Goal: Find specific page/section: Find specific page/section

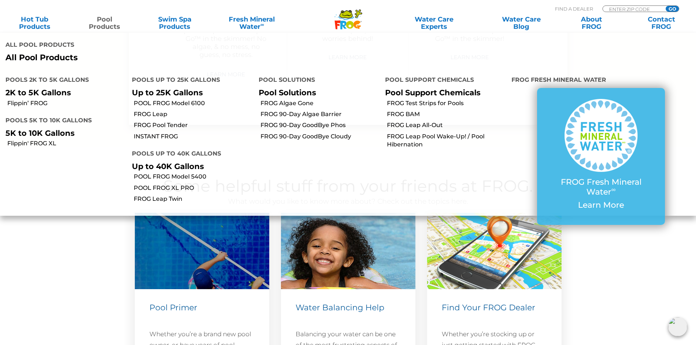
click at [105, 17] on link "Pool Products" at bounding box center [104, 23] width 54 height 15
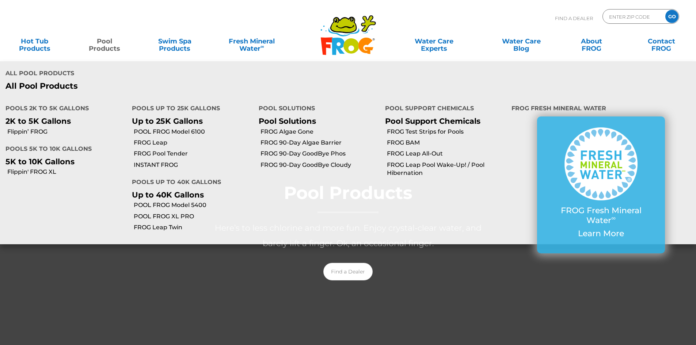
click at [108, 47] on link "Pool Products" at bounding box center [104, 41] width 54 height 15
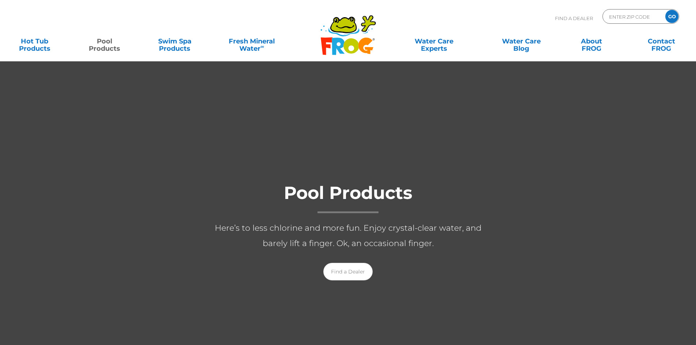
click at [108, 47] on link "Pool Products" at bounding box center [104, 41] width 54 height 15
